Goal: Information Seeking & Learning: Learn about a topic

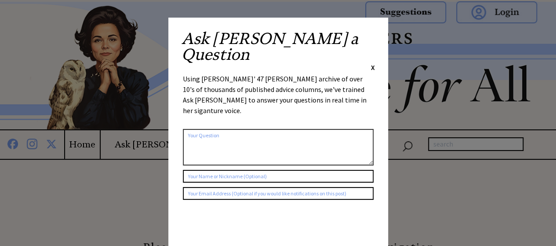
click at [371, 63] on span "X" at bounding box center [373, 67] width 4 height 9
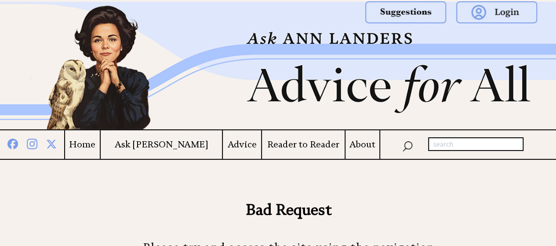
drag, startPoint x: 112, startPoint y: 144, endPoint x: 213, endPoint y: 166, distance: 102.7
click at [100, 144] on h4 "Home" at bounding box center [82, 144] width 35 height 11
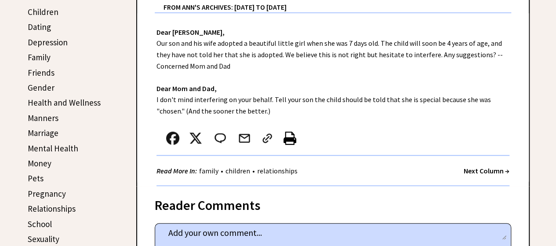
scroll to position [220, 0]
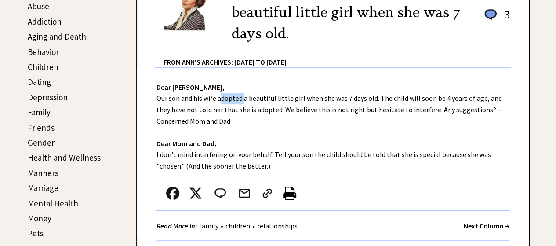
drag, startPoint x: 217, startPoint y: 97, endPoint x: 241, endPoint y: 100, distance: 24.3
click at [241, 100] on div "Dear [PERSON_NAME], Our son and his wife adopted a beautiful little girl when s…" at bounding box center [332, 154] width 391 height 173
